Goal: Information Seeking & Learning: Learn about a topic

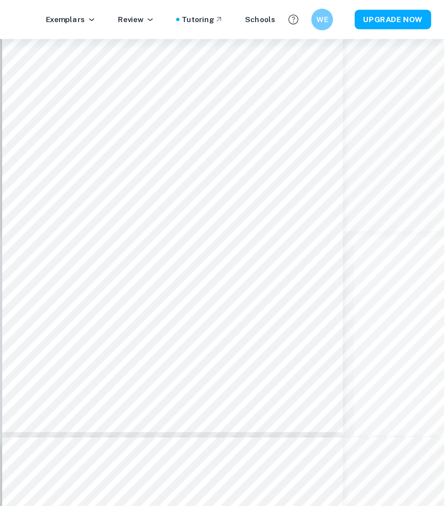
scroll to position [1774, 72]
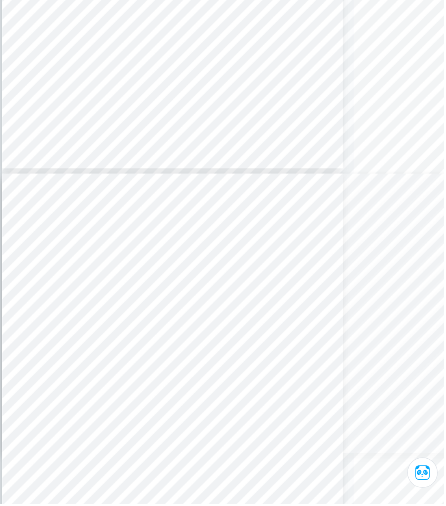
type input "6"
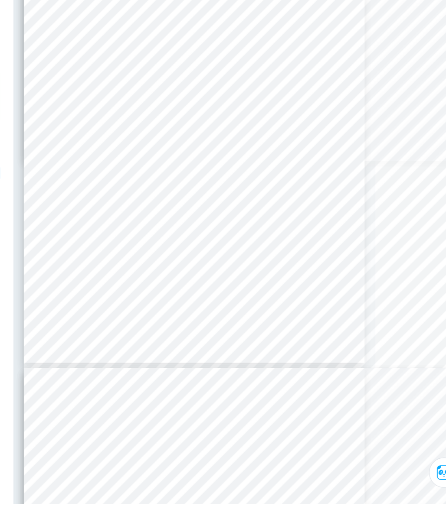
scroll to position [2164, 72]
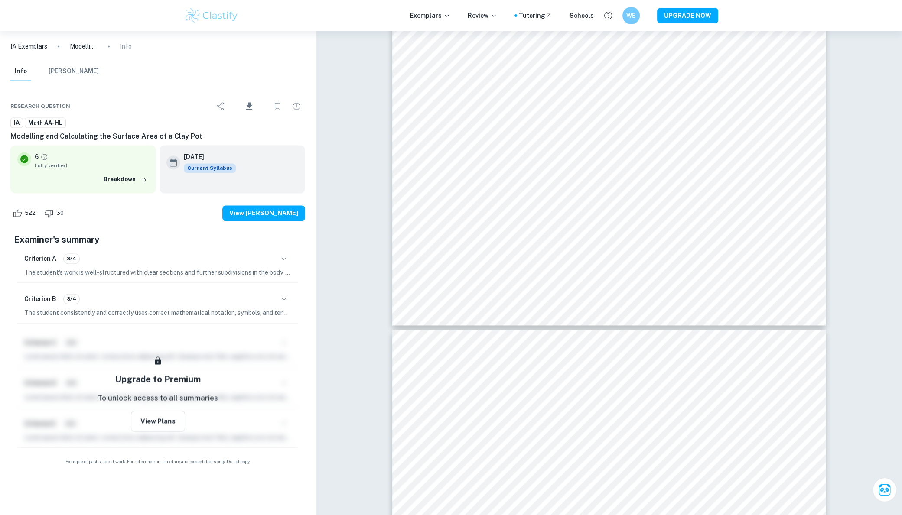
scroll to position [2420, 0]
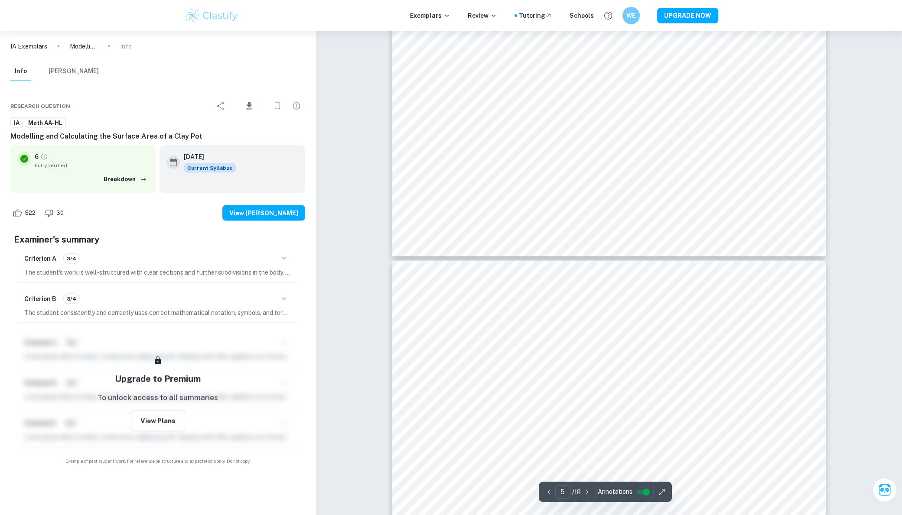
type input "6"
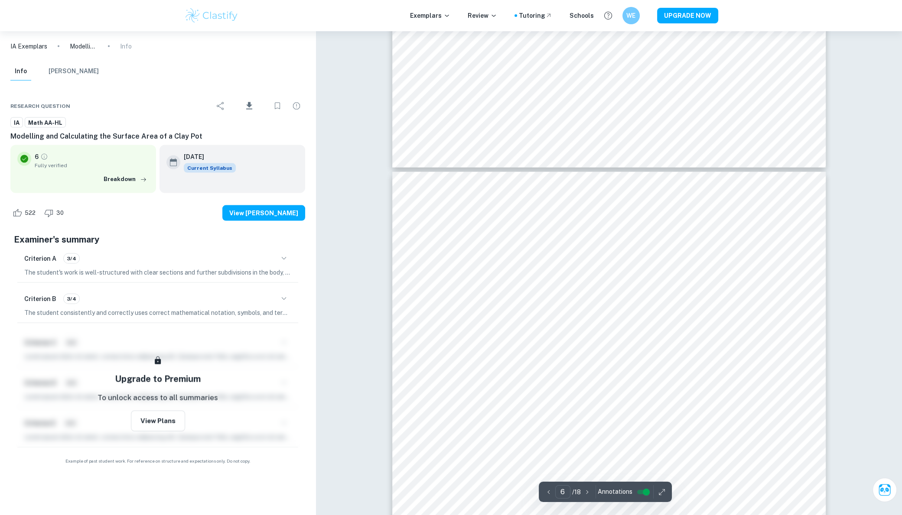
scroll to position [3112, 0]
